Goal: Task Accomplishment & Management: Complete application form

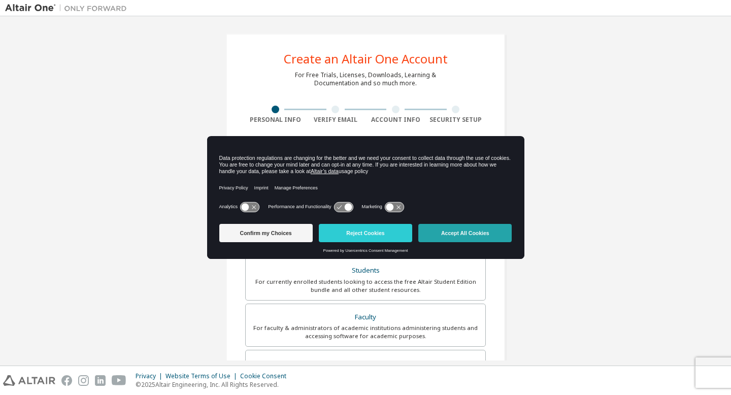
click at [471, 231] on button "Accept All Cookies" at bounding box center [464, 233] width 93 height 18
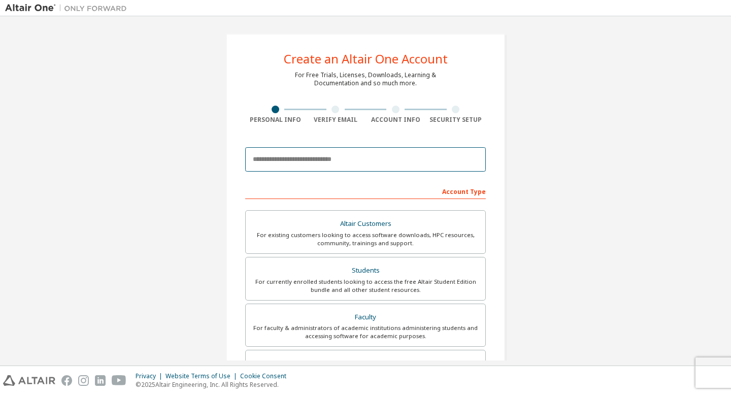
click at [367, 157] on input "email" at bounding box center [365, 159] width 240 height 24
type input "**********"
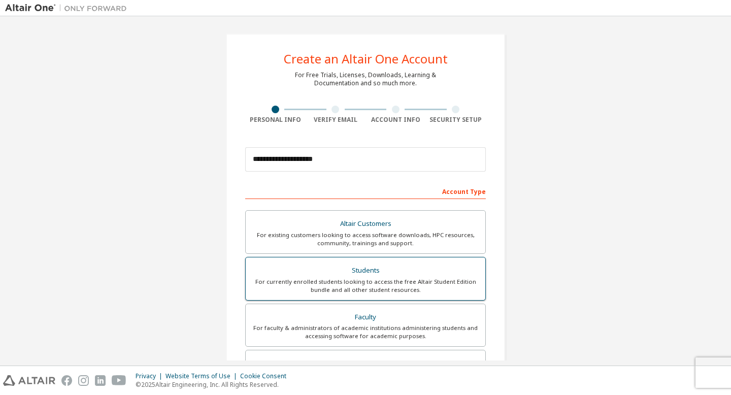
click at [389, 280] on div "For currently enrolled students looking to access the free Altair Student Editi…" at bounding box center [365, 286] width 227 height 16
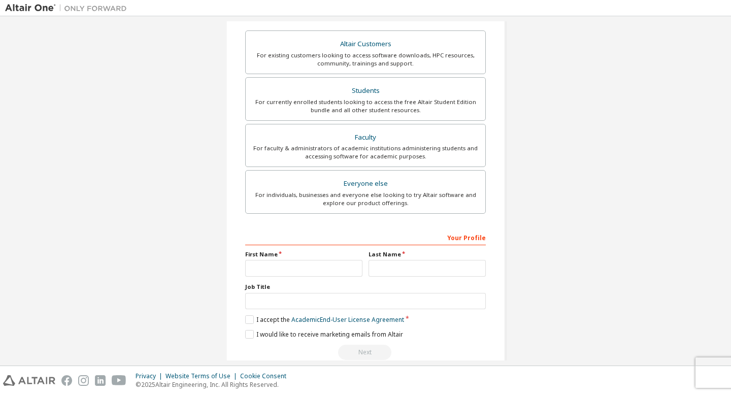
scroll to position [198, 0]
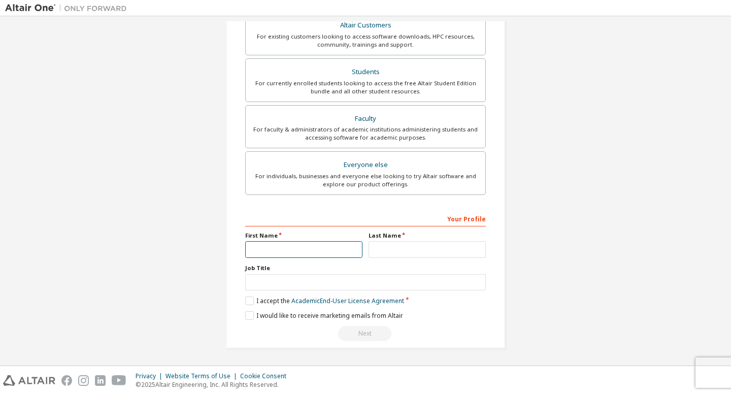
click at [315, 257] on input "text" at bounding box center [303, 249] width 117 height 17
type input "*****"
click at [394, 249] on input "text" at bounding box center [426, 249] width 117 height 17
type input "**********"
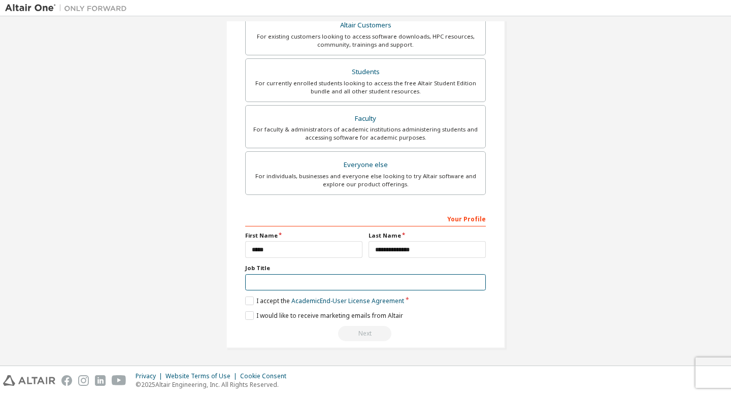
click at [371, 281] on input "text" at bounding box center [365, 282] width 240 height 17
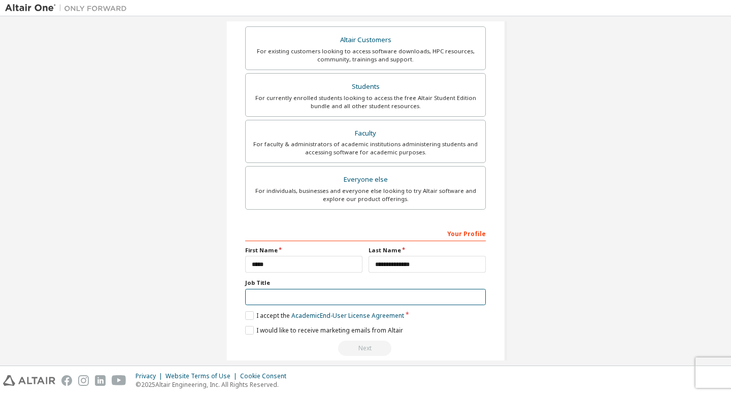
scroll to position [192, 0]
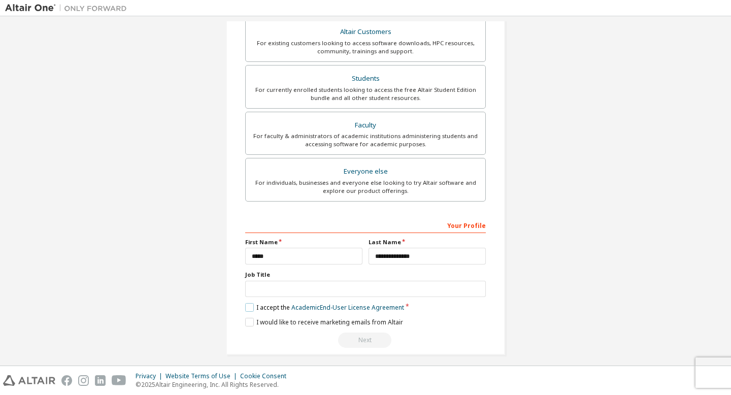
click at [250, 307] on label "I accept the Academic End-User License Agreement" at bounding box center [324, 307] width 159 height 9
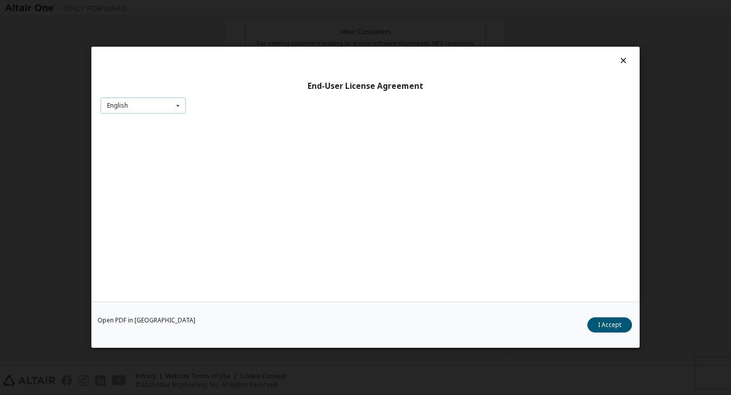
click at [178, 102] on icon at bounding box center [177, 106] width 13 height 16
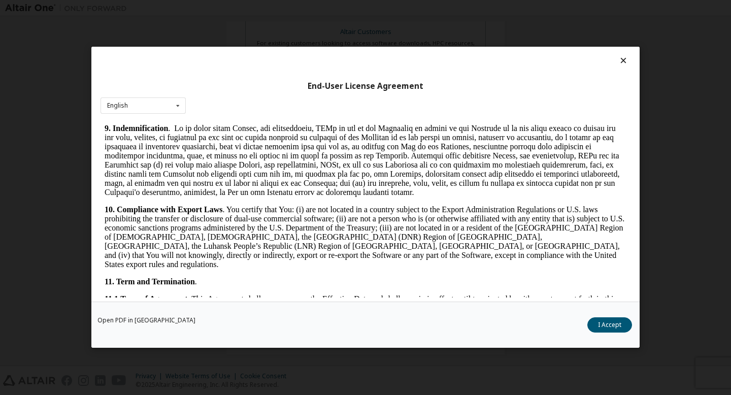
scroll to position [1271, 0]
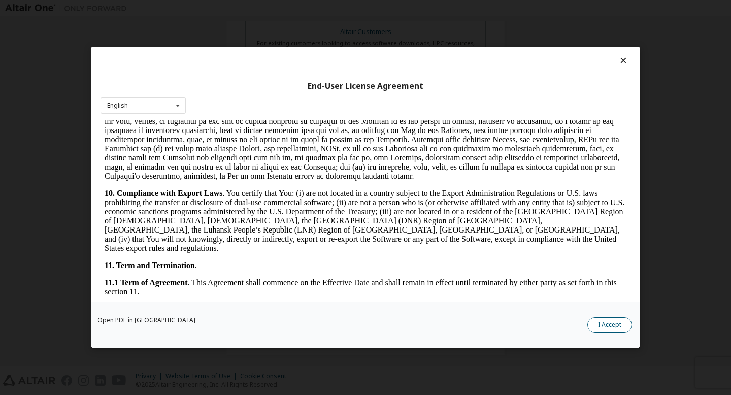
click at [607, 324] on button "I Accept" at bounding box center [609, 325] width 45 height 15
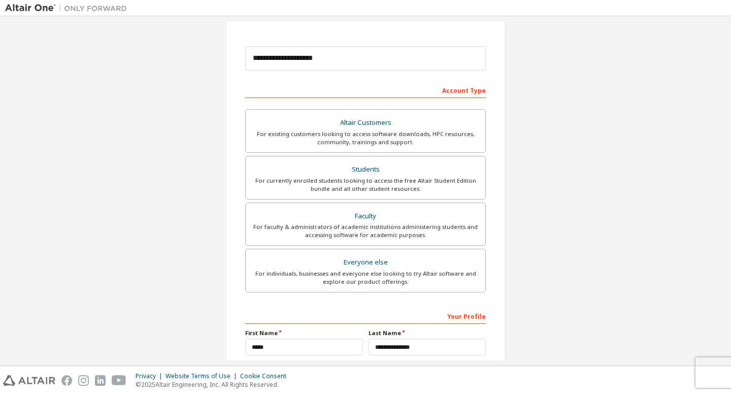
scroll to position [0, 0]
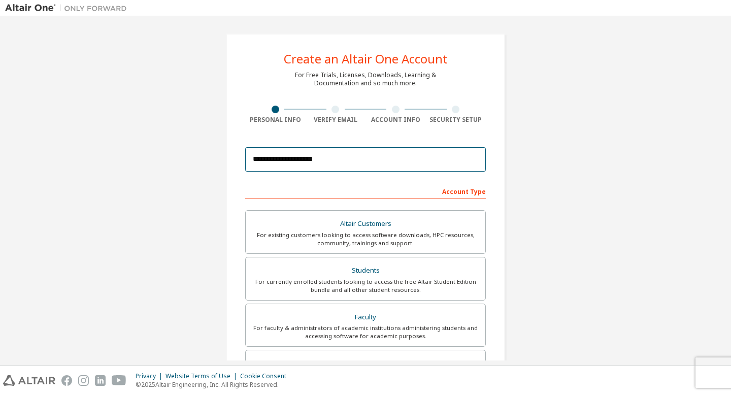
click at [432, 161] on input "**********" at bounding box center [365, 159] width 240 height 24
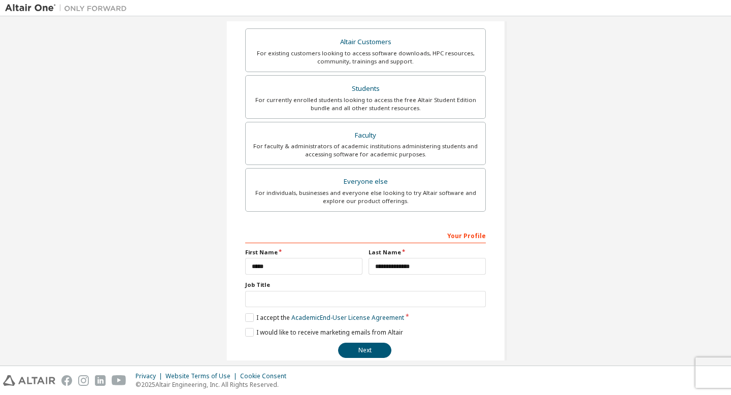
scroll to position [198, 0]
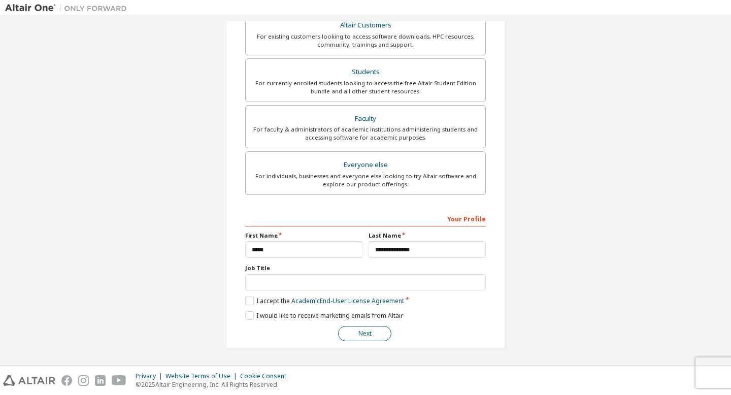
click at [367, 339] on button "Next" at bounding box center [364, 333] width 53 height 15
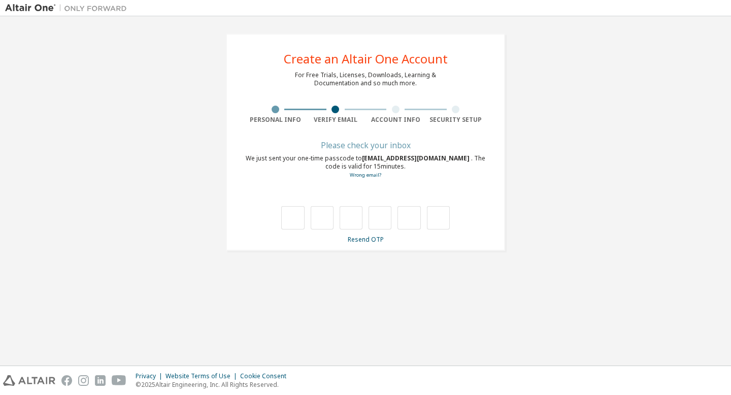
scroll to position [0, 0]
click at [284, 219] on input "text" at bounding box center [292, 217] width 23 height 23
type input "*"
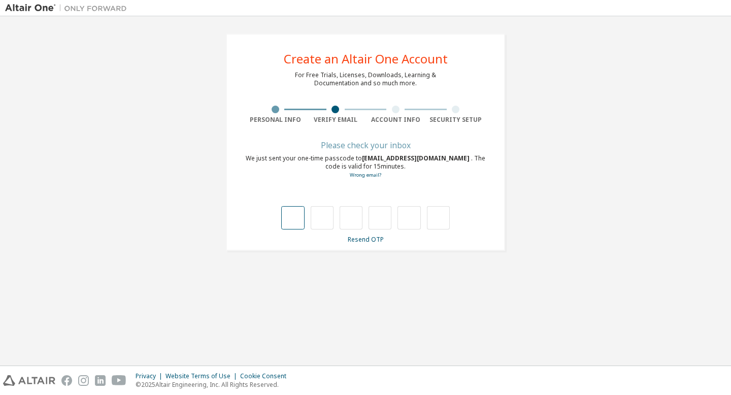
type input "*"
